Goal: Task Accomplishment & Management: Use online tool/utility

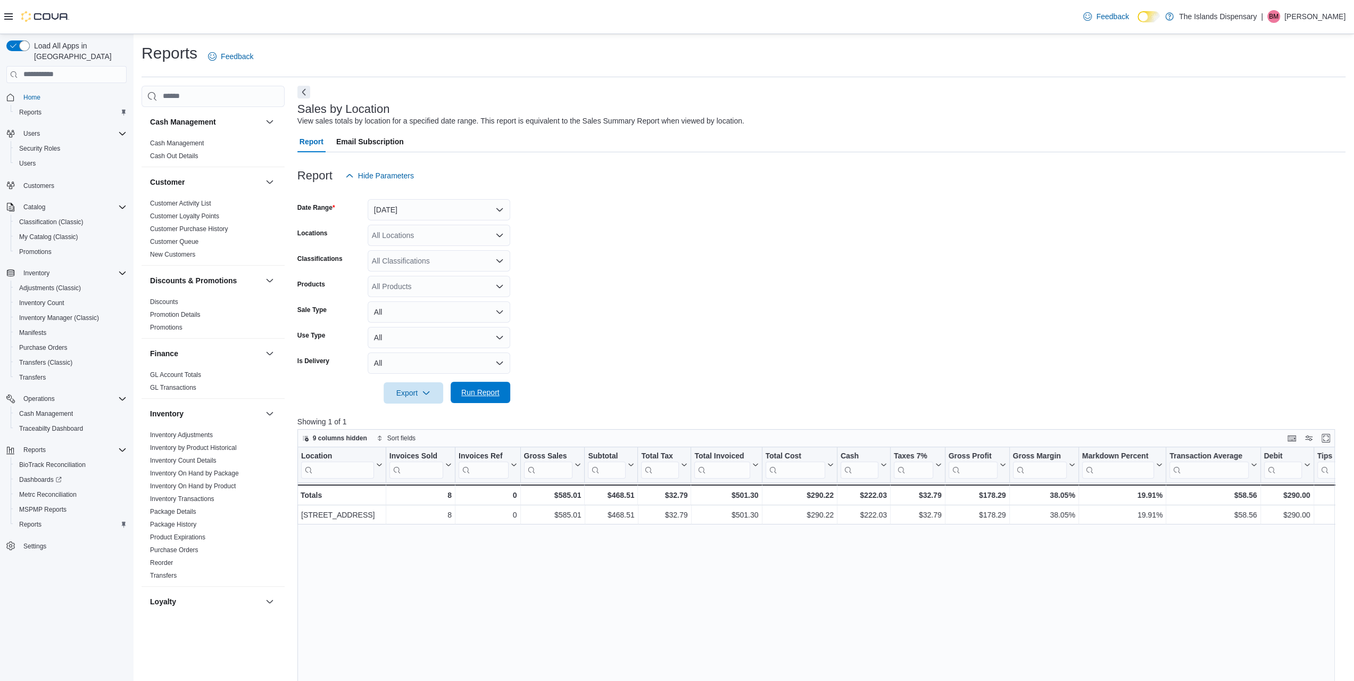
drag, startPoint x: 464, startPoint y: 394, endPoint x: 472, endPoint y: 393, distance: 7.5
click at [464, 394] on span "Run Report" at bounding box center [480, 392] width 38 height 11
click at [411, 210] on button "[DATE]" at bounding box center [439, 209] width 143 height 21
click at [412, 278] on span "[DATE]" at bounding box center [445, 273] width 121 height 13
click at [474, 400] on span "Run Report" at bounding box center [480, 392] width 47 height 21
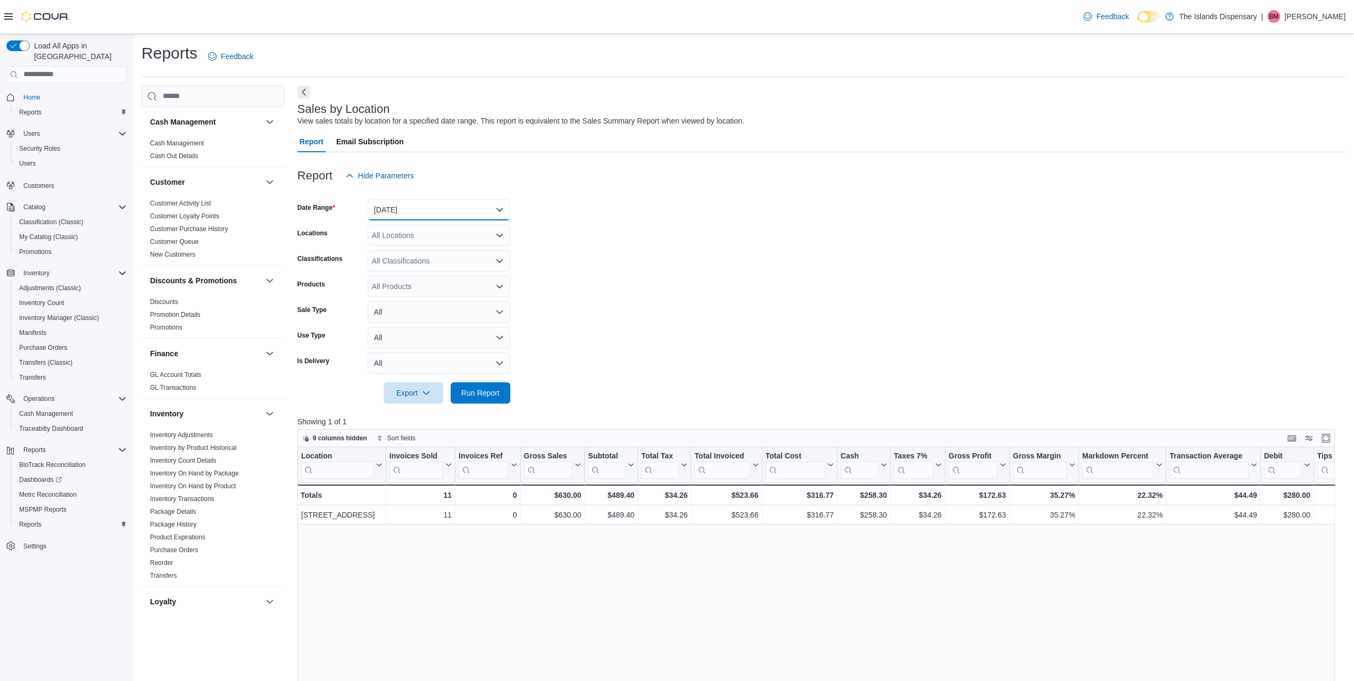
click at [410, 217] on button "[DATE]" at bounding box center [439, 209] width 143 height 21
click at [410, 253] on span "[DATE]" at bounding box center [445, 252] width 121 height 13
click at [487, 392] on span "Run Report" at bounding box center [480, 392] width 38 height 11
click at [63, 505] on span "MSPMP Reports" at bounding box center [42, 509] width 47 height 9
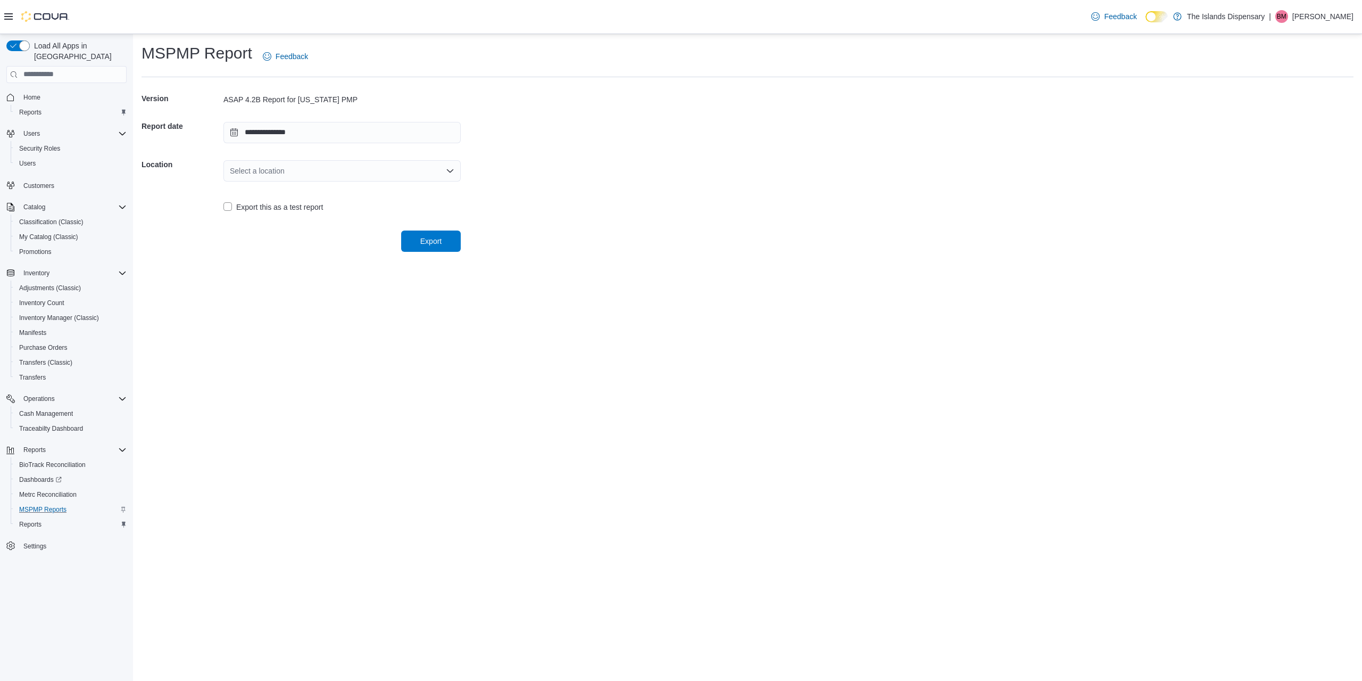
click at [246, 176] on div "Select a location" at bounding box center [342, 170] width 237 height 21
click at [268, 206] on span "[STREET_ADDRESS]" at bounding box center [349, 204] width 212 height 11
click at [444, 243] on span "Export" at bounding box center [431, 240] width 47 height 21
